Goal: Information Seeking & Learning: Learn about a topic

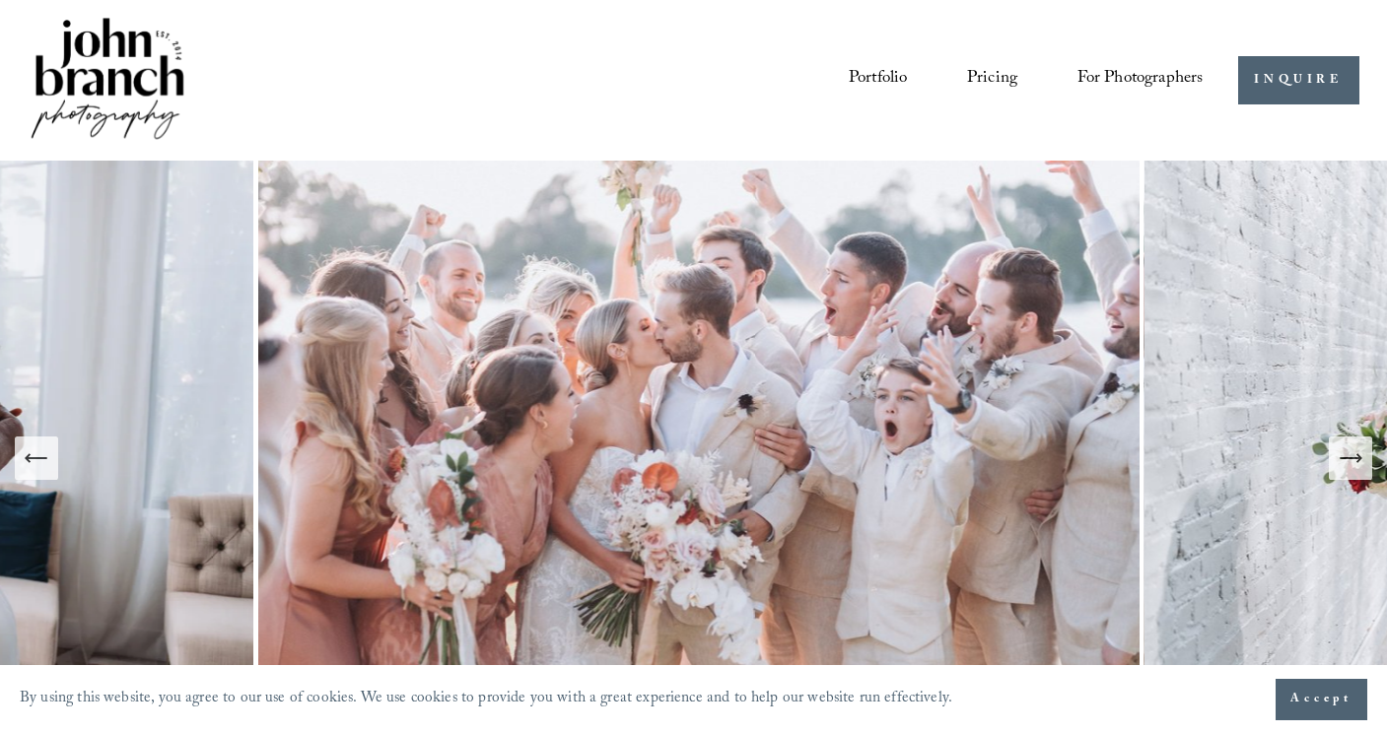
click at [1000, 74] on link "Pricing" at bounding box center [992, 80] width 50 height 37
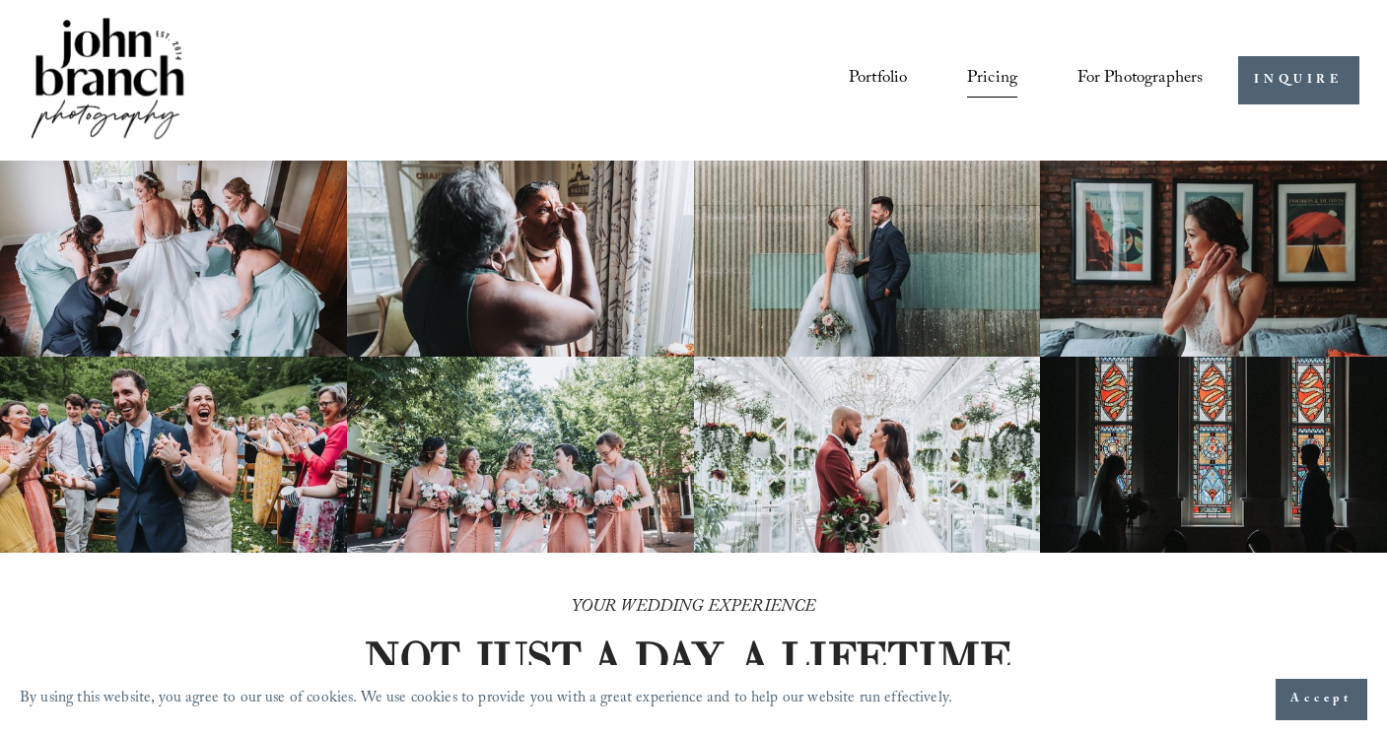
click at [1342, 700] on span "Accept" at bounding box center [1321, 700] width 62 height 20
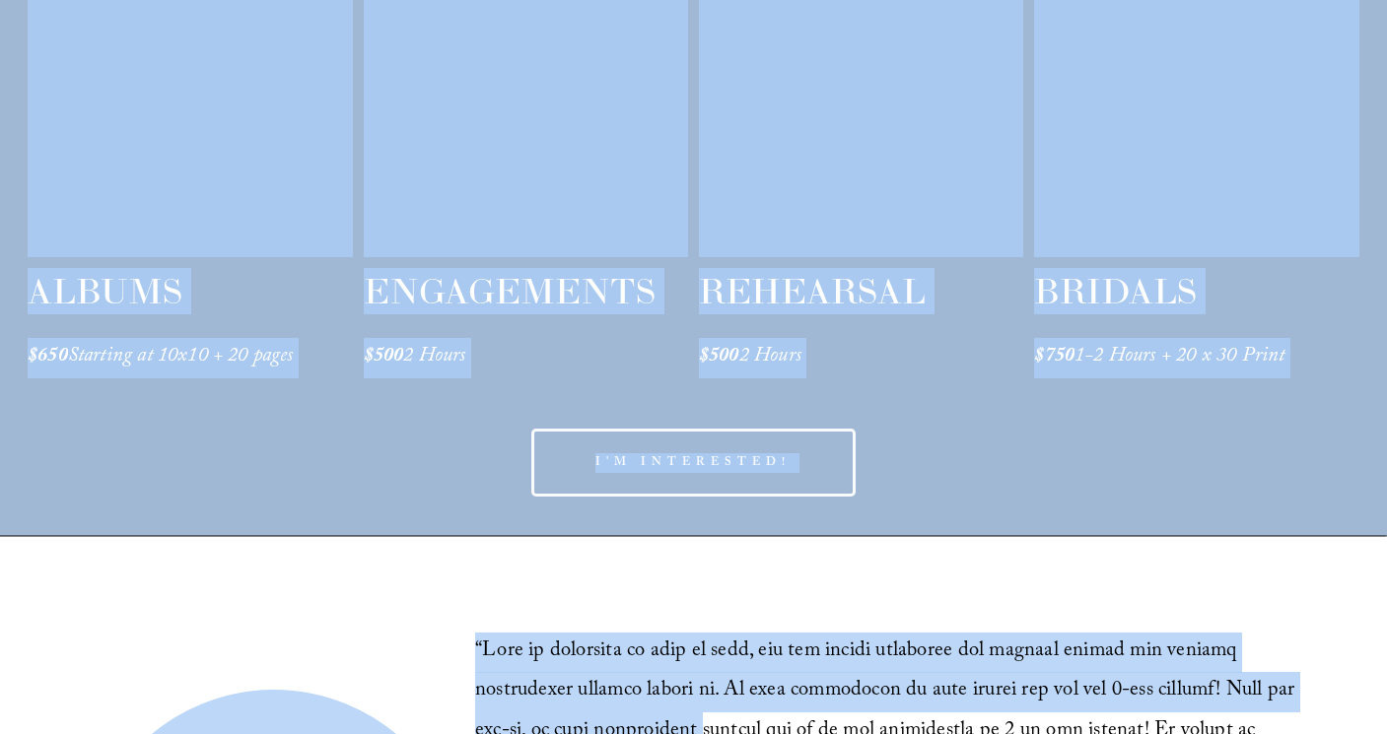
scroll to position [3337, 0]
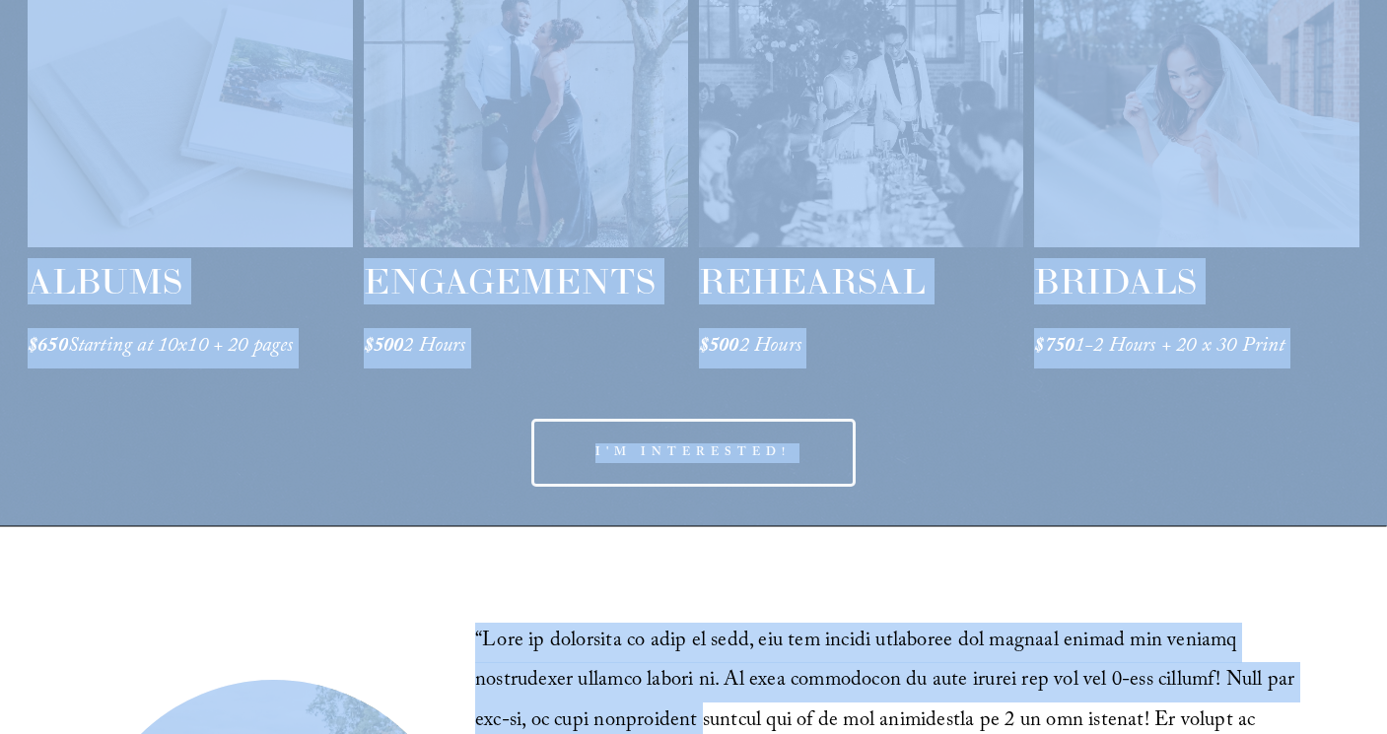
drag, startPoint x: 704, startPoint y: 678, endPoint x: 738, endPoint y: 718, distance: 52.4
